Goal: Task Accomplishment & Management: Manage account settings

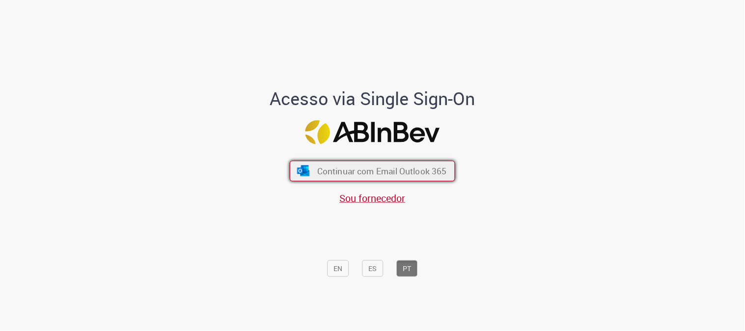
click at [387, 170] on span "Continuar com Email Outlook 365" at bounding box center [382, 171] width 130 height 11
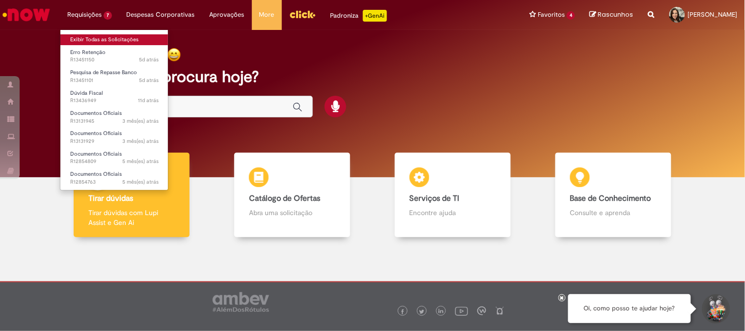
click at [115, 39] on link "Exibir Todas as Solicitações" at bounding box center [114, 39] width 108 height 11
